Goal: Task Accomplishment & Management: Manage account settings

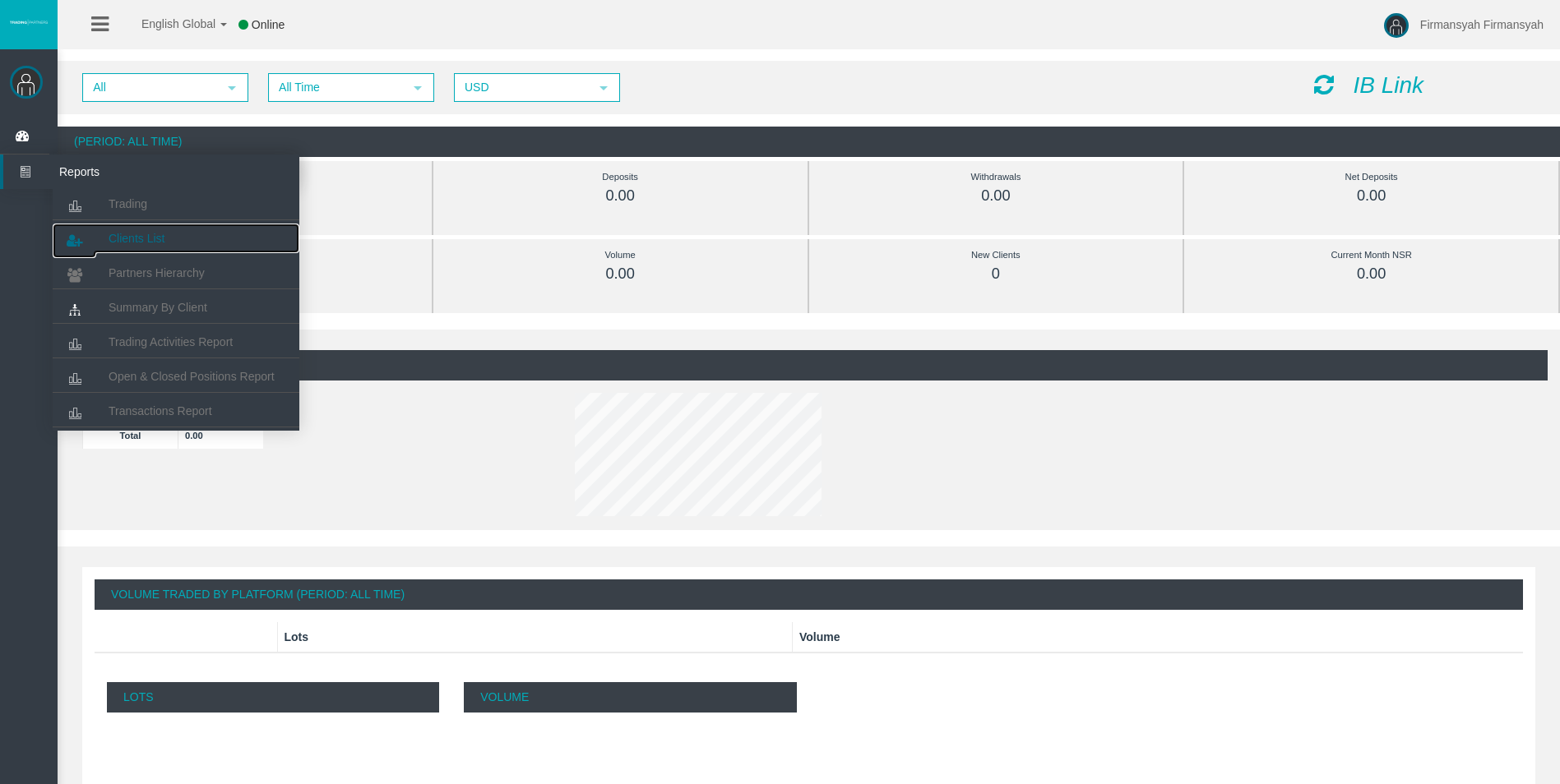
click at [125, 237] on span "Clients List" at bounding box center [136, 238] width 56 height 13
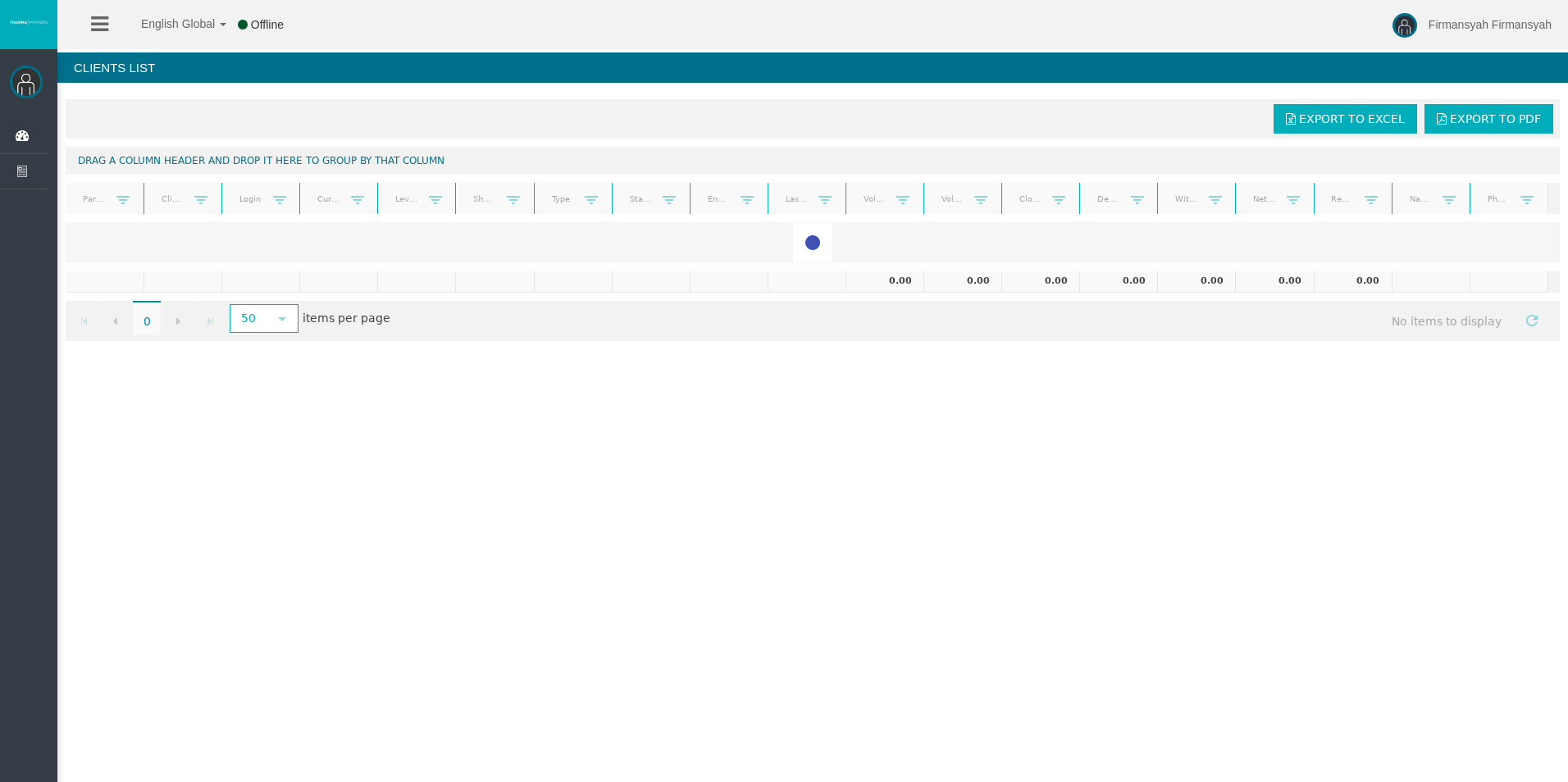
click at [890, 532] on div "English Global 简体中文 English Global 日本語 한국어 Offline Firmansyah Firmansyah Help L…" at bounding box center [784, 391] width 1568 height 782
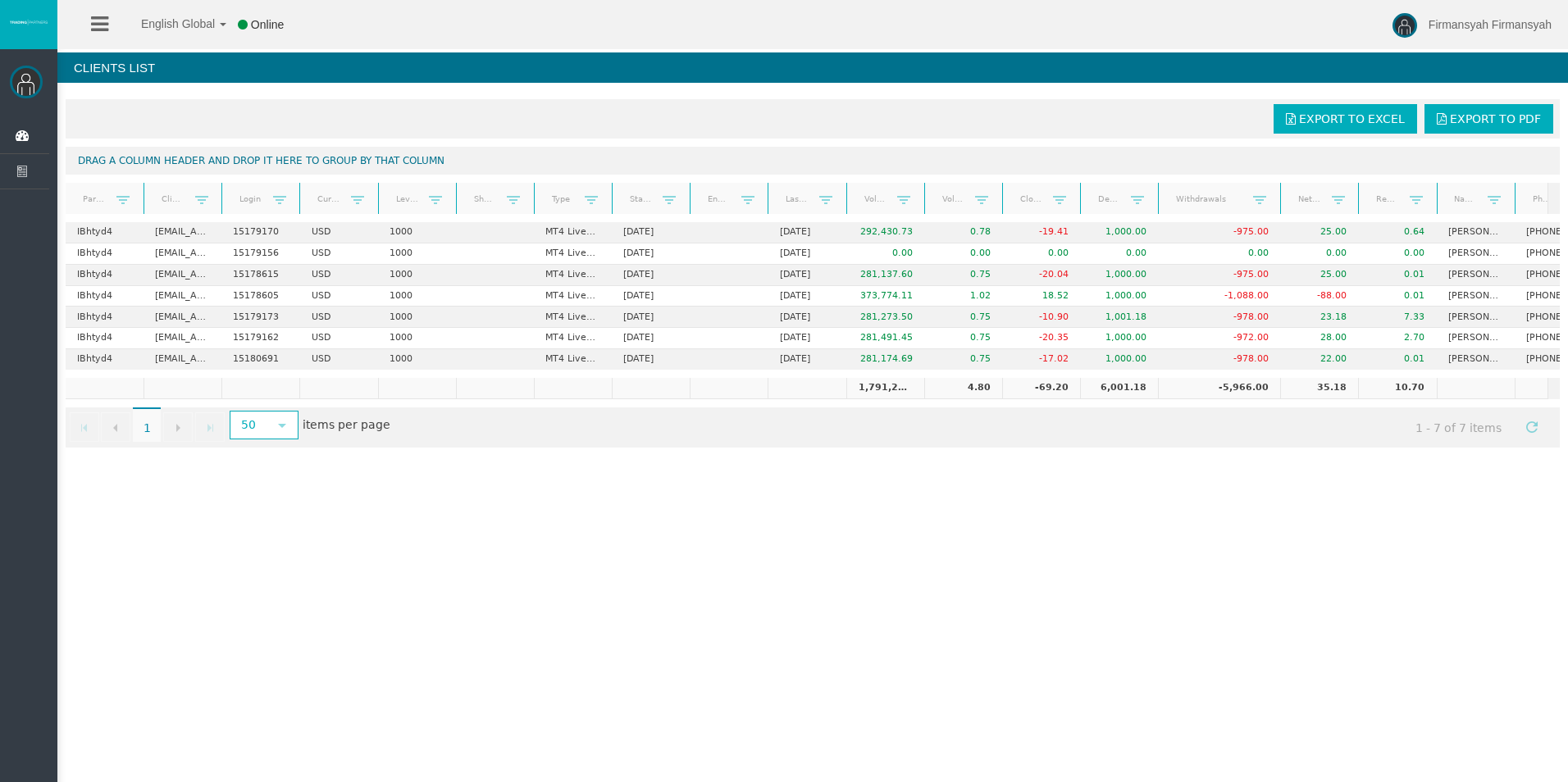
drag, startPoint x: 1224, startPoint y: 196, endPoint x: 1276, endPoint y: 196, distance: 52.0
click at [1275, 195] on div "Partner code Client Login Currency Leverage Short Code Type Start Date End Date…" at bounding box center [806, 198] width 1483 height 31
drag, startPoint x: 1281, startPoint y: 409, endPoint x: 1266, endPoint y: 400, distance: 17.5
click at [1266, 400] on div "Export to Excel Export to PDF Drag a column header and drop it here to group by…" at bounding box center [812, 273] width 1511 height 365
drag, startPoint x: 1266, startPoint y: 400, endPoint x: 1269, endPoint y: 474, distance: 74.1
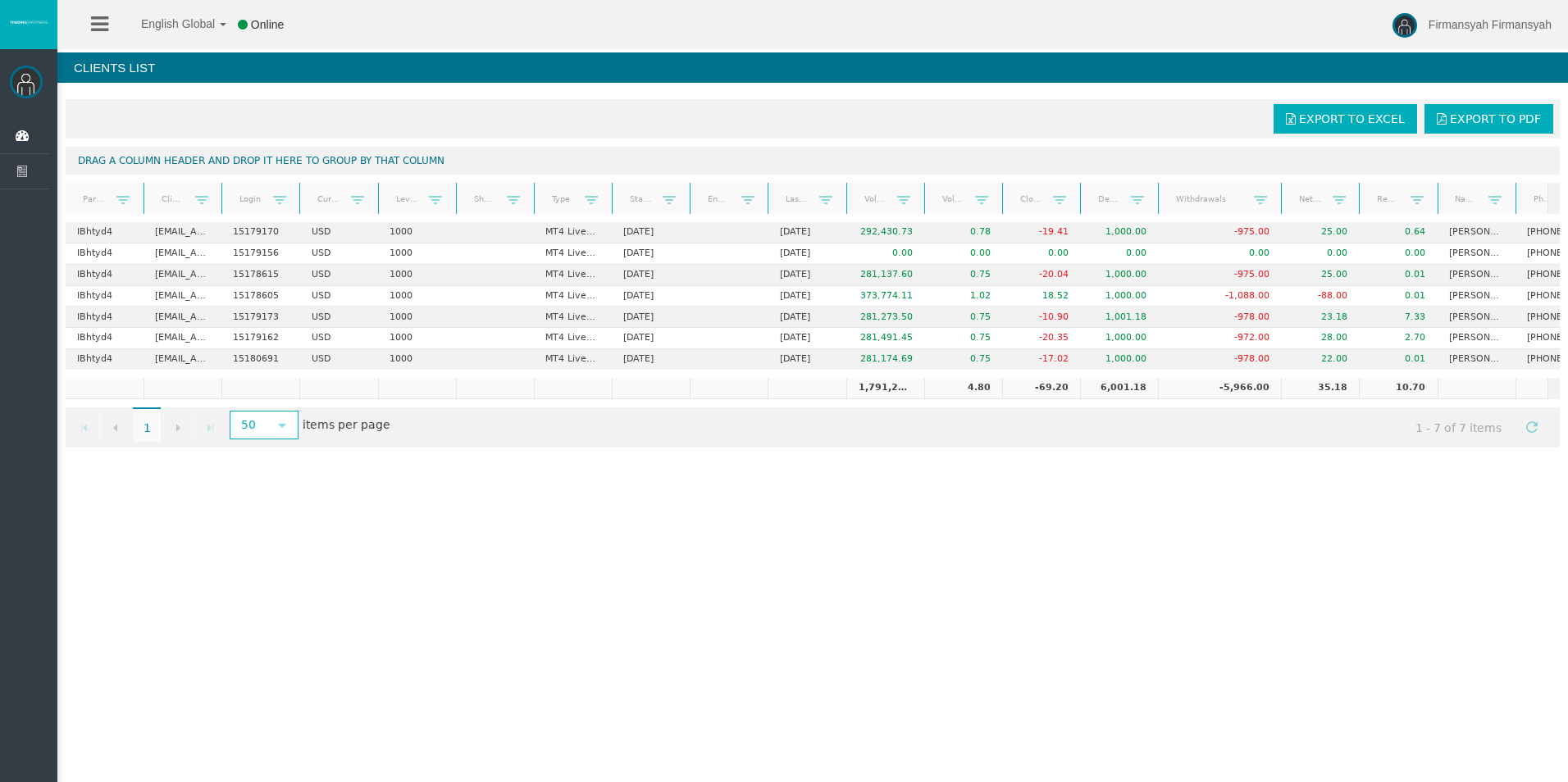
click at [1269, 465] on div "Firmansyah Firmansyah Dashboard Reports Trading Clients List Partners Hierarchy" at bounding box center [798, 232] width 1539 height 465
